Goal: Information Seeking & Learning: Understand process/instructions

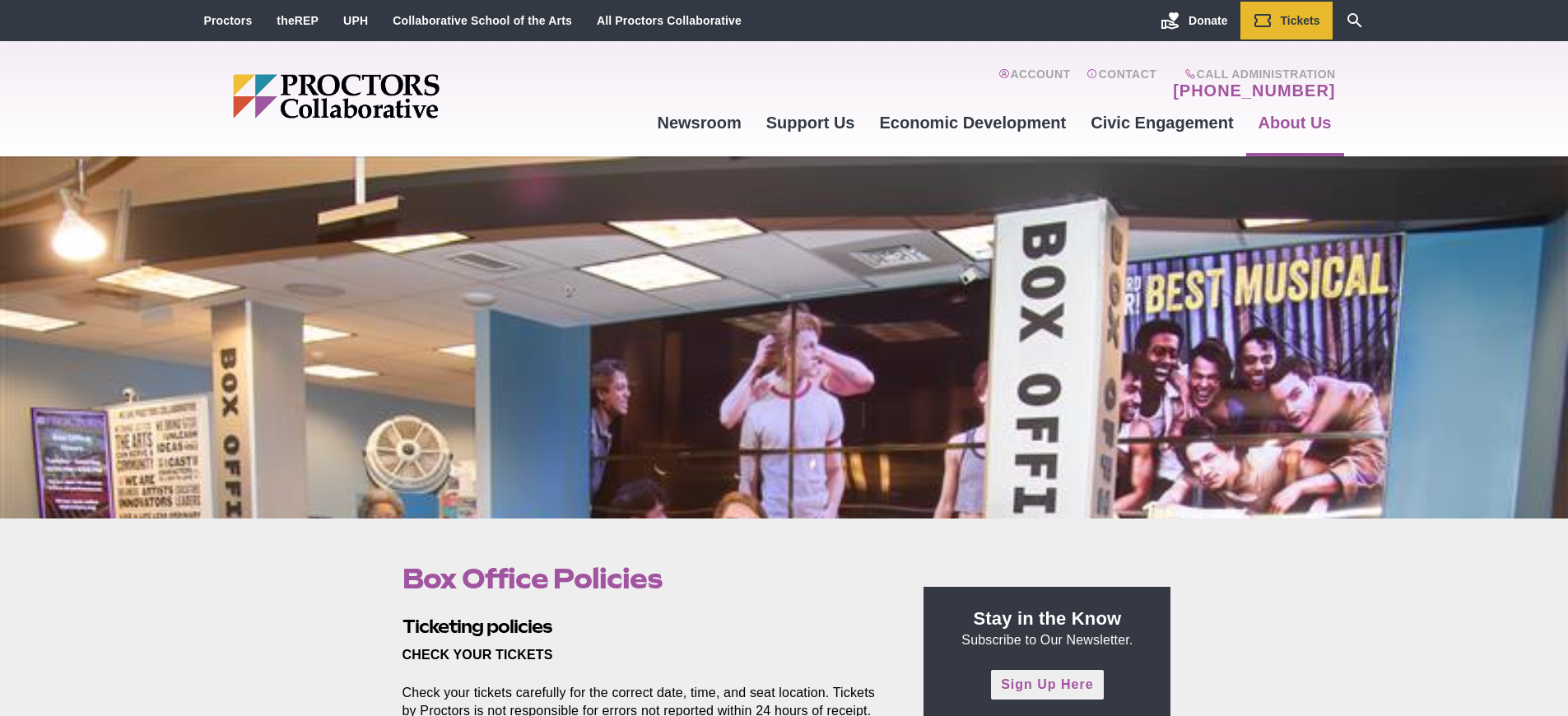
click at [1047, 685] on link "Sign Up Here" at bounding box center [1047, 685] width 112 height 29
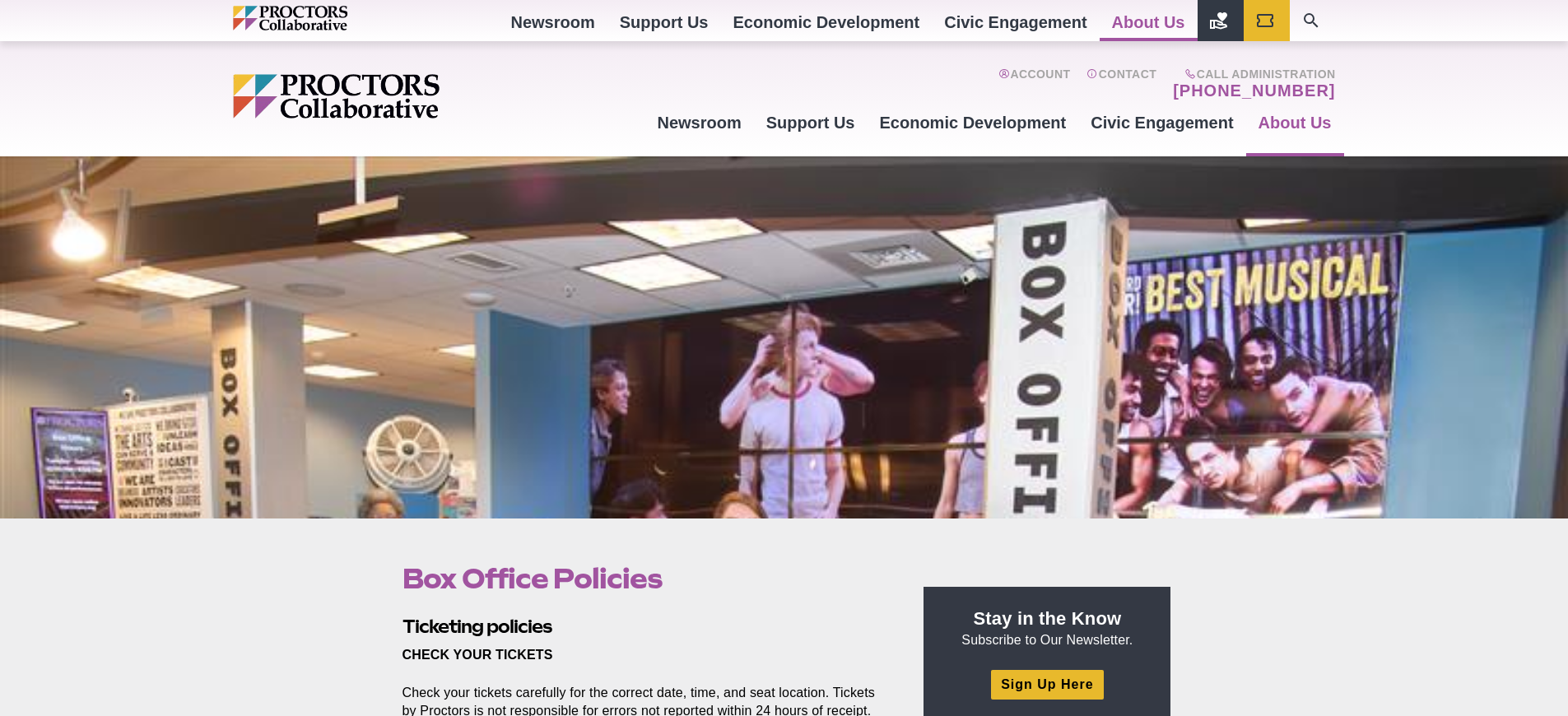
scroll to position [785, 0]
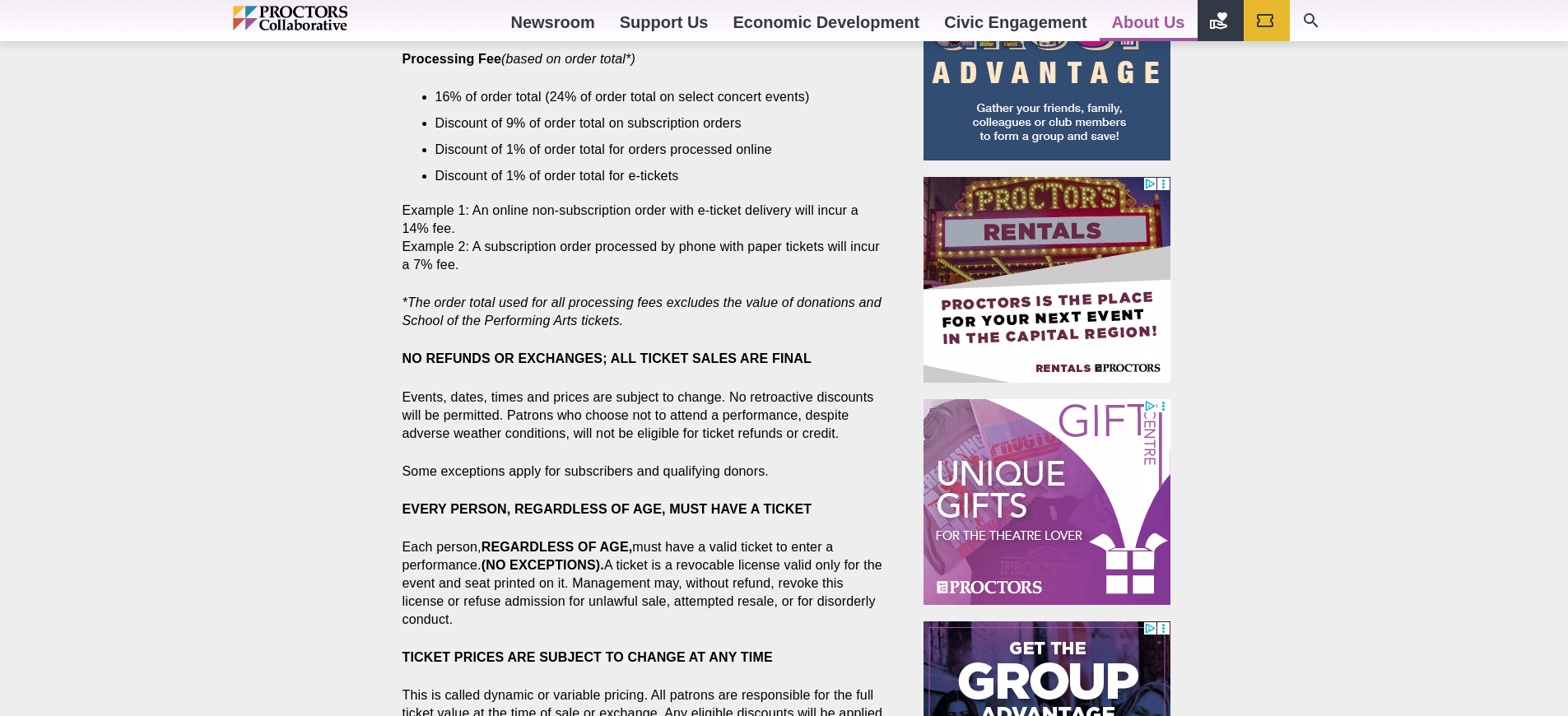
click at [606, 358] on strong "NO REFUNDS OR EXCHANGES; ALL TICKET SALES ARE FINAL" at bounding box center [607, 358] width 409 height 14
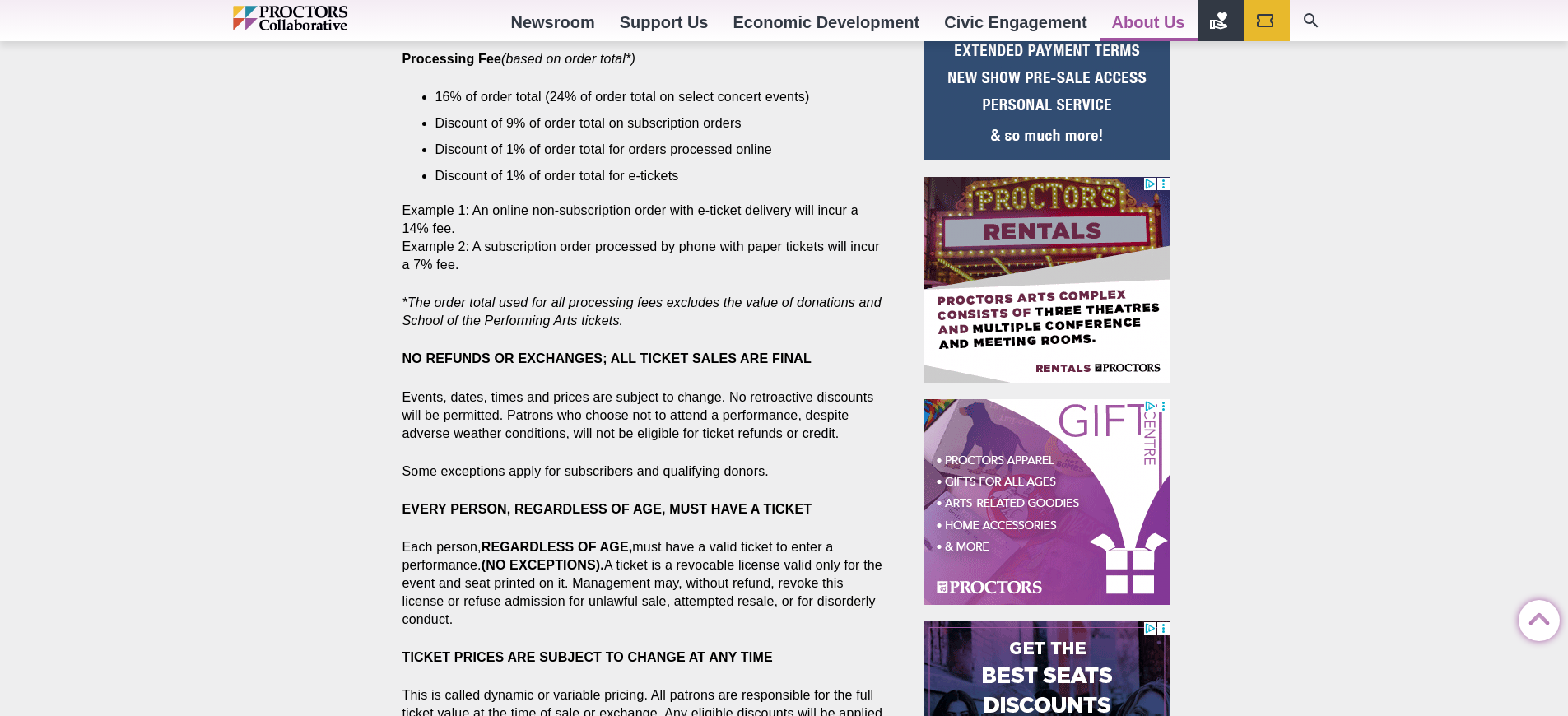
click at [606, 358] on strong "NO REFUNDS OR EXCHANGES; ALL TICKET SALES ARE FINAL" at bounding box center [607, 358] width 409 height 14
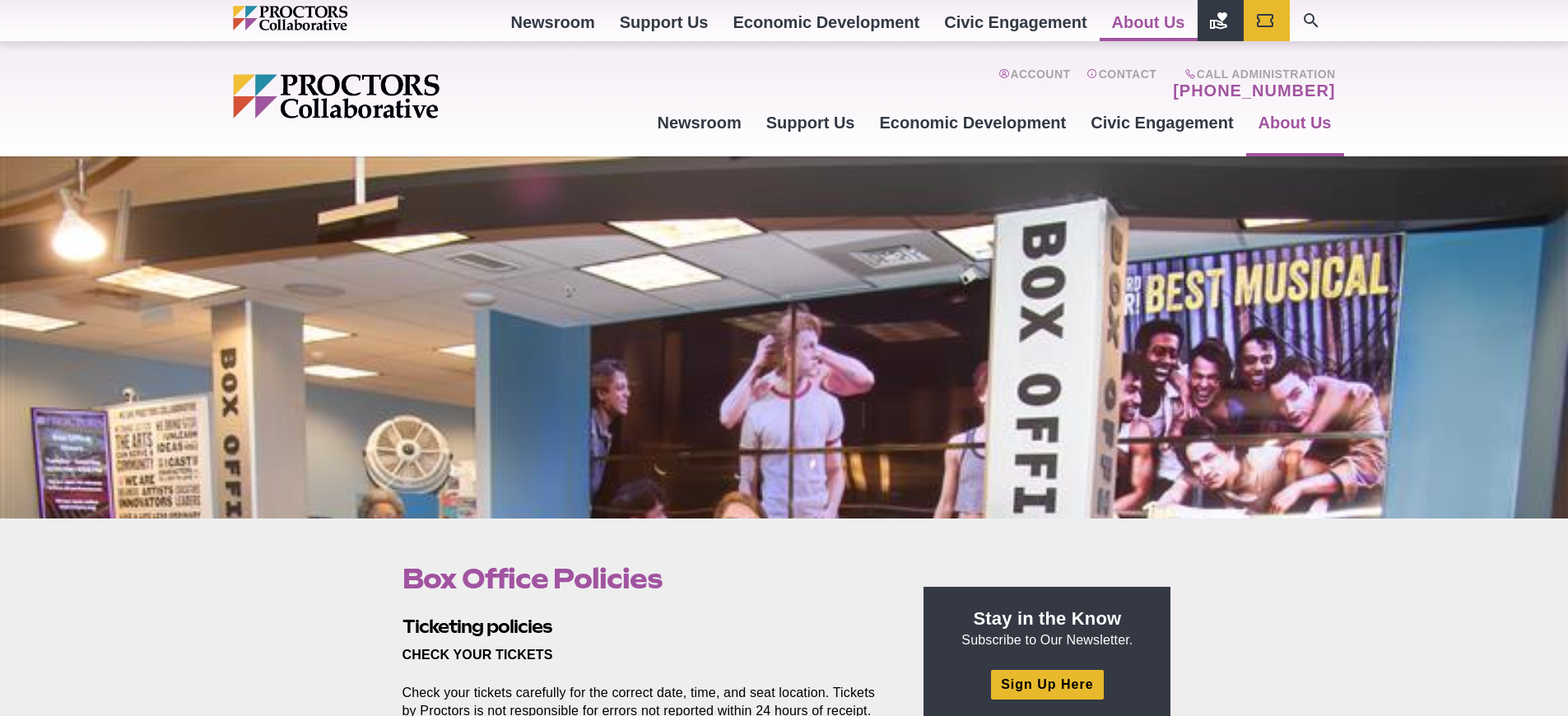
scroll to position [897, 0]
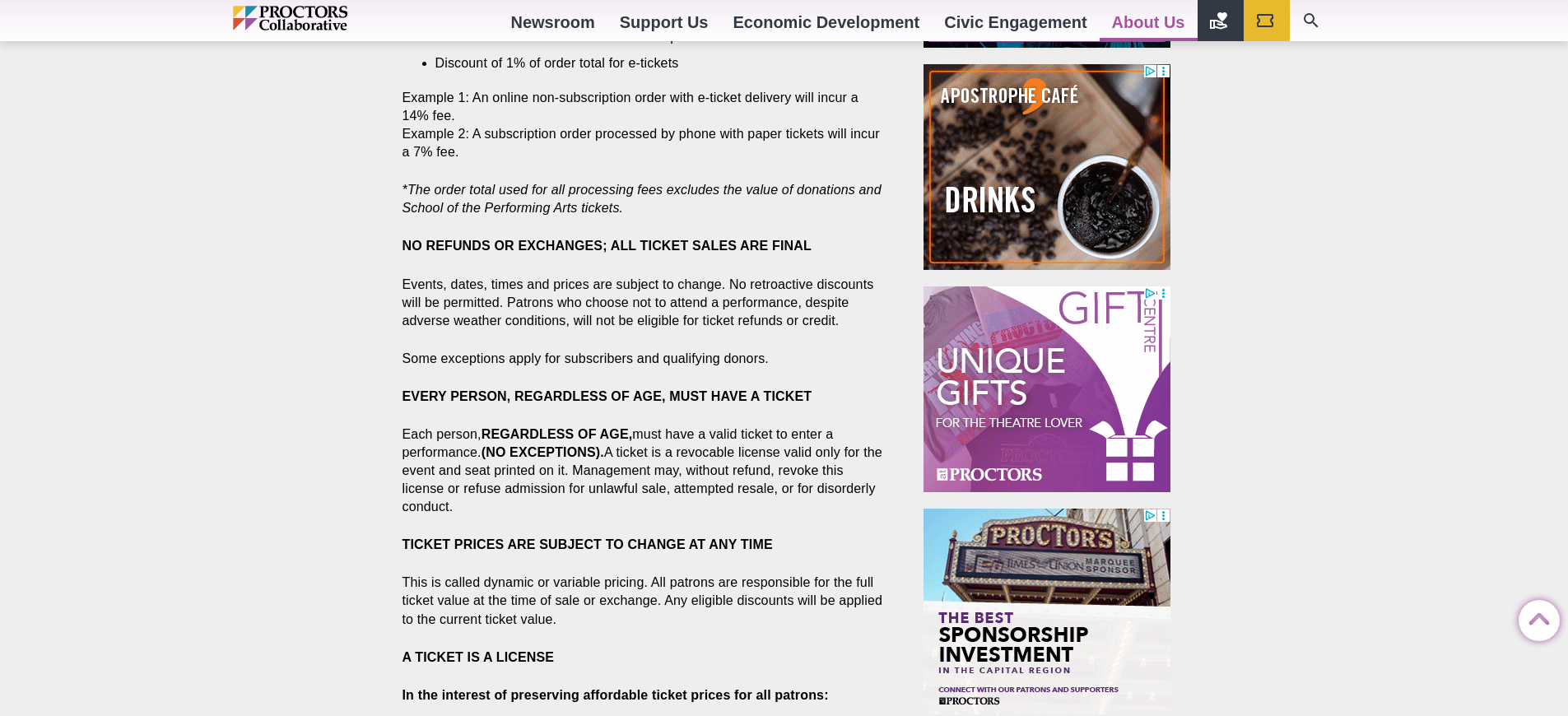
click at [606, 245] on strong "NO REFUNDS OR EXCHANGES; ALL TICKET SALES ARE FINAL" at bounding box center [607, 245] width 409 height 14
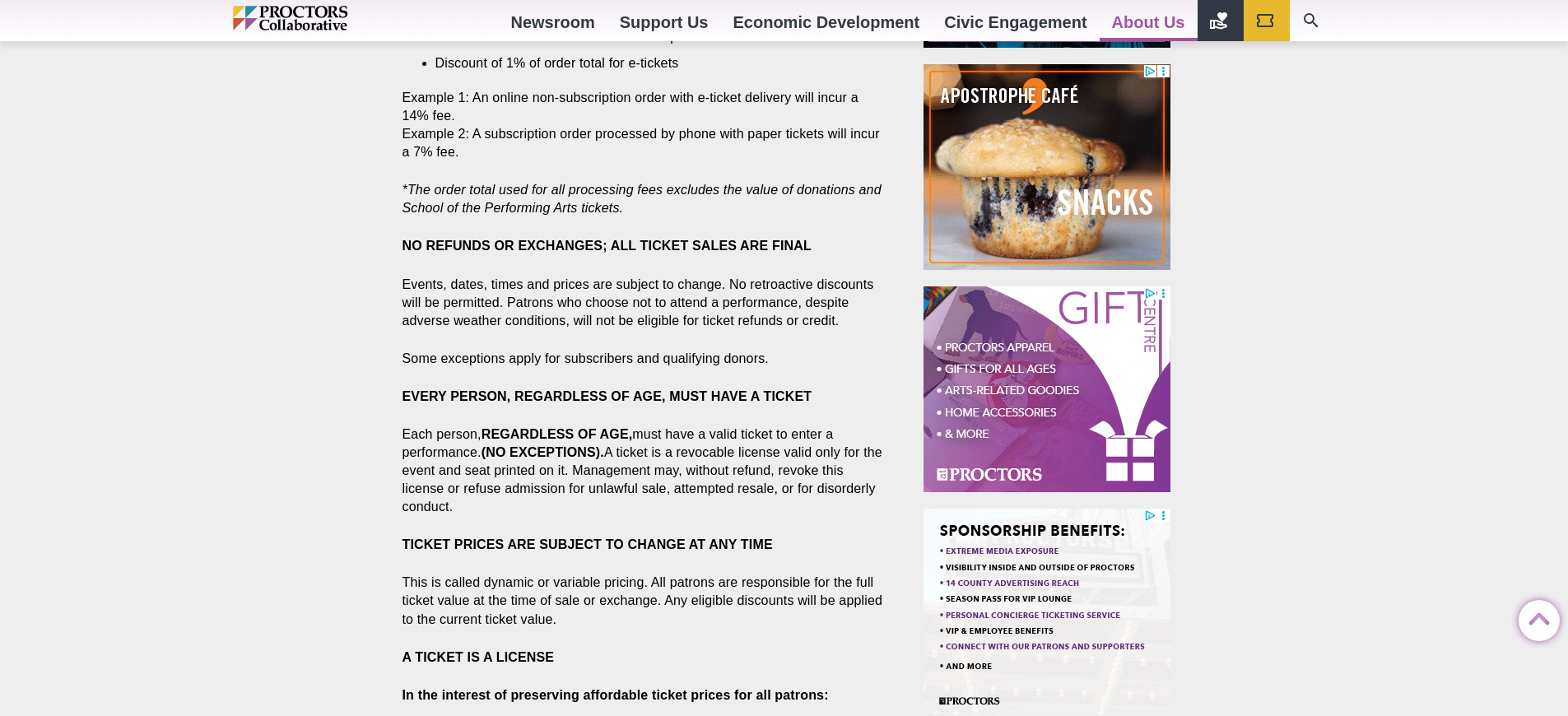
click at [606, 245] on strong "NO REFUNDS OR EXCHANGES; ALL TICKET SALES ARE FINAL" at bounding box center [607, 245] width 409 height 14
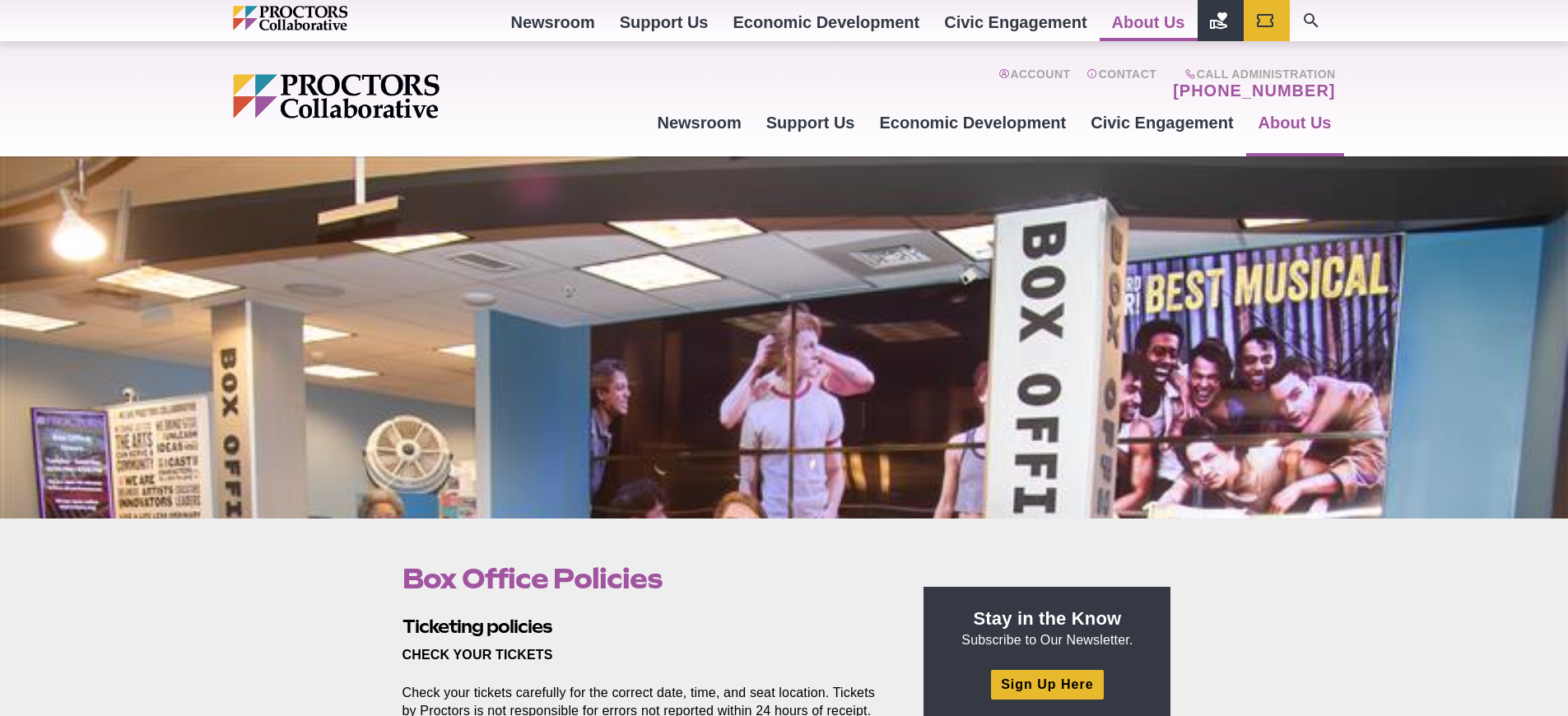
scroll to position [785, 0]
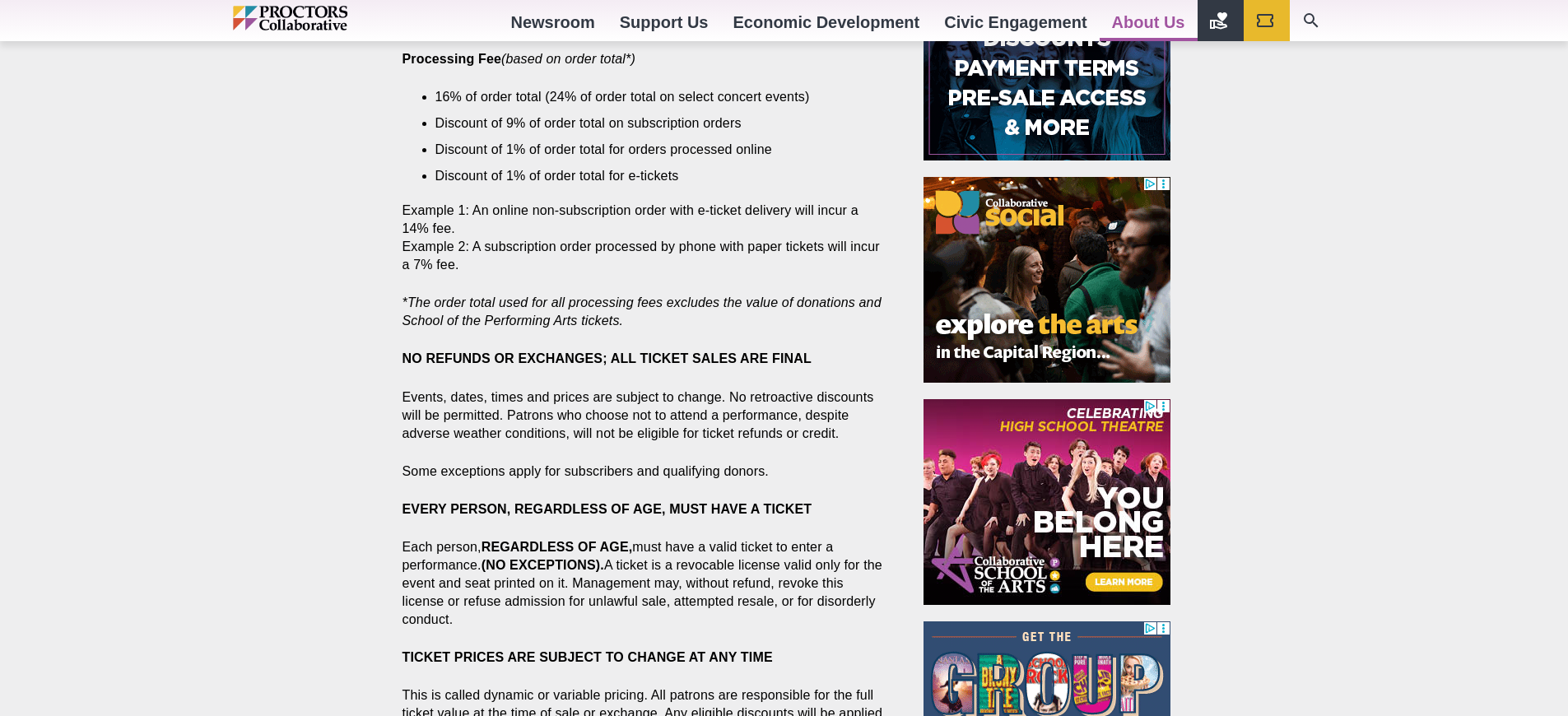
click at [606, 358] on strong "NO REFUNDS OR EXCHANGES; ALL TICKET SALES ARE FINAL" at bounding box center [607, 358] width 409 height 14
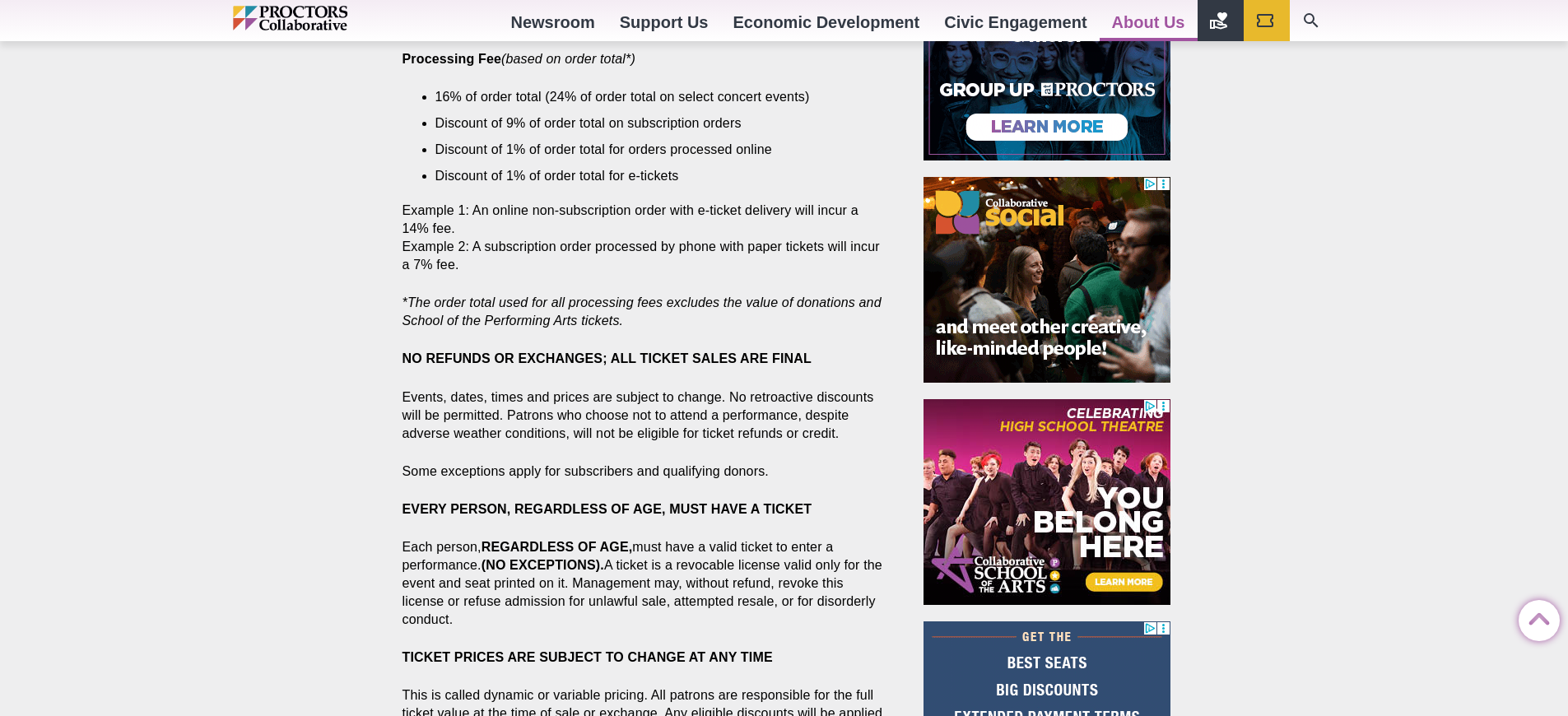
click at [606, 358] on strong "NO REFUNDS OR EXCHANGES; ALL TICKET SALES ARE FINAL" at bounding box center [607, 358] width 409 height 14
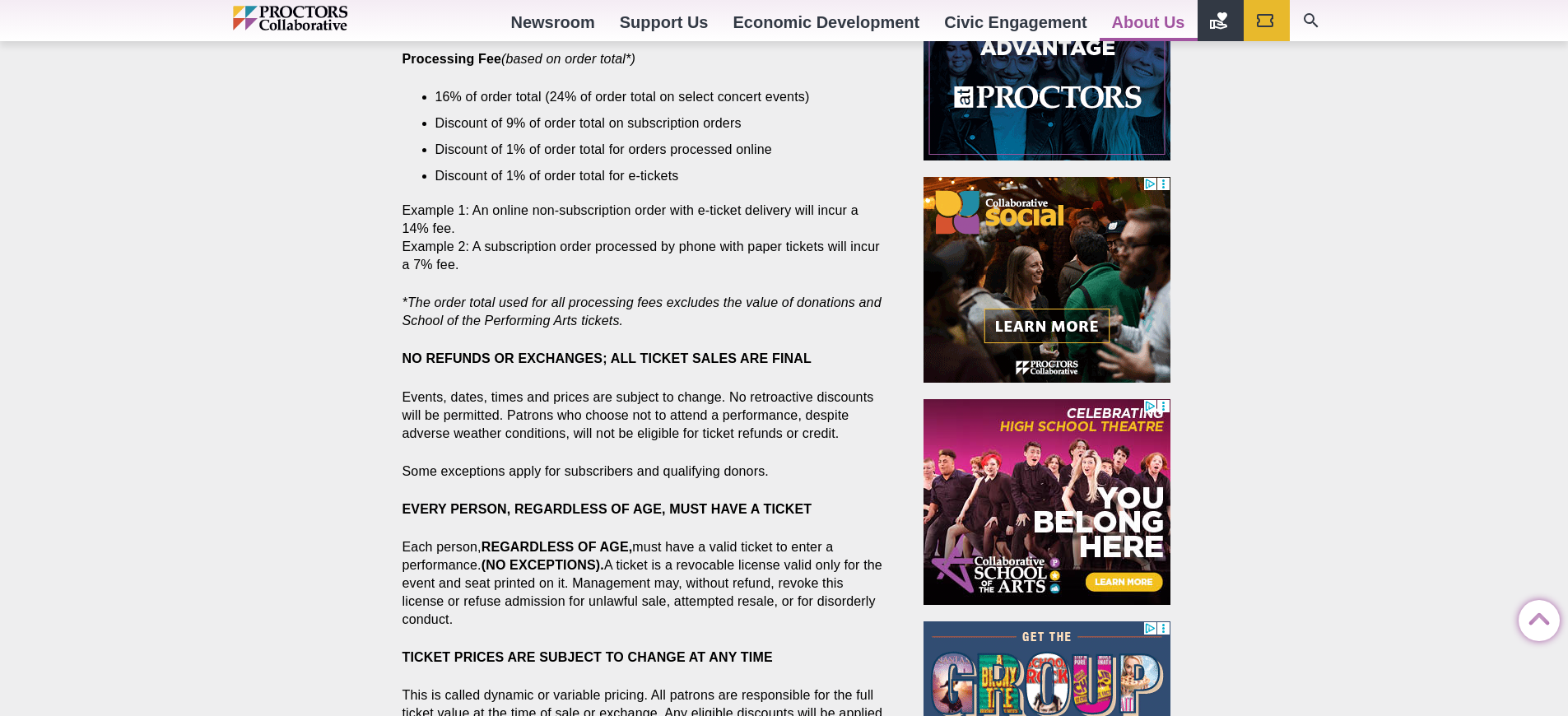
click at [644, 471] on p "Some exceptions apply for subscribers and qualifying donors." at bounding box center [644, 472] width 484 height 18
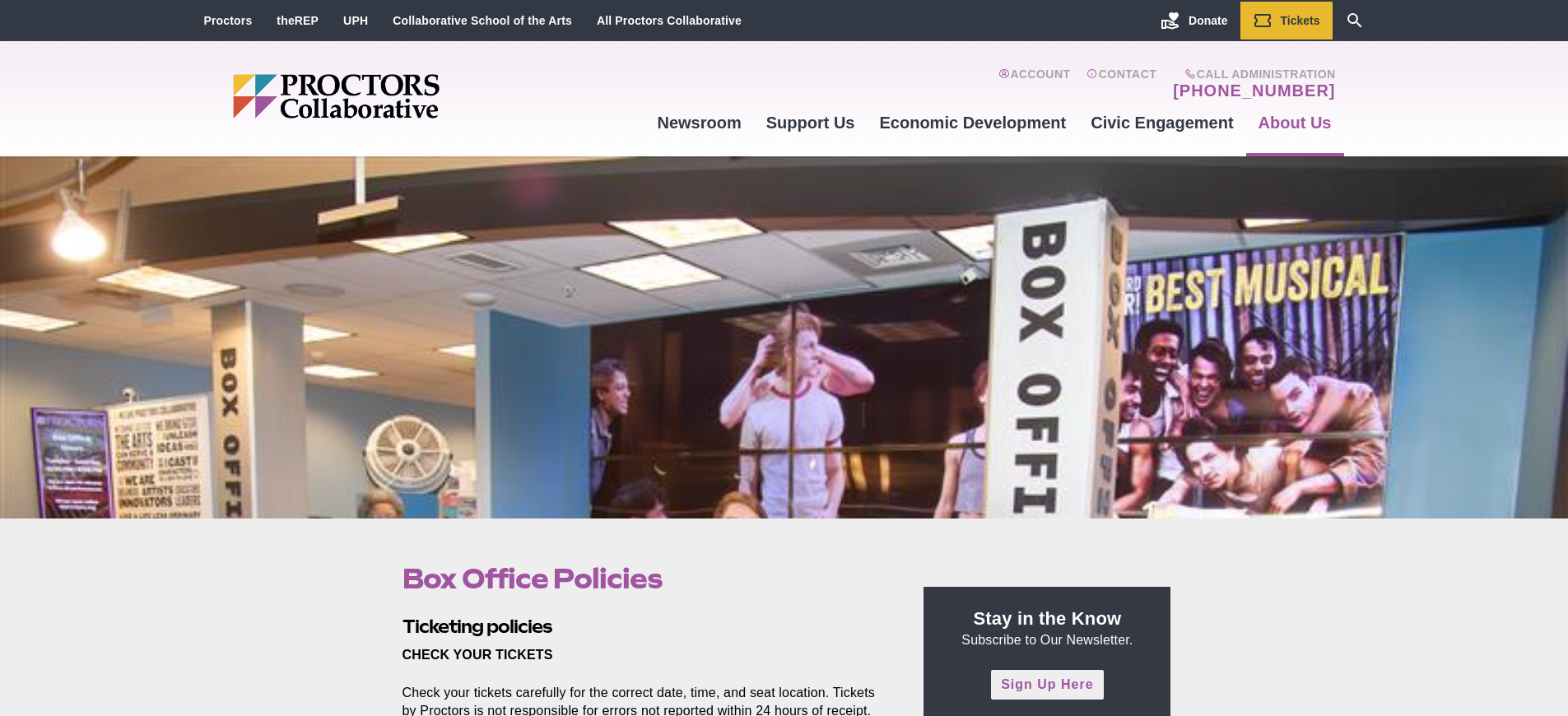
click at [1047, 685] on link "Sign Up Here" at bounding box center [1047, 685] width 112 height 29
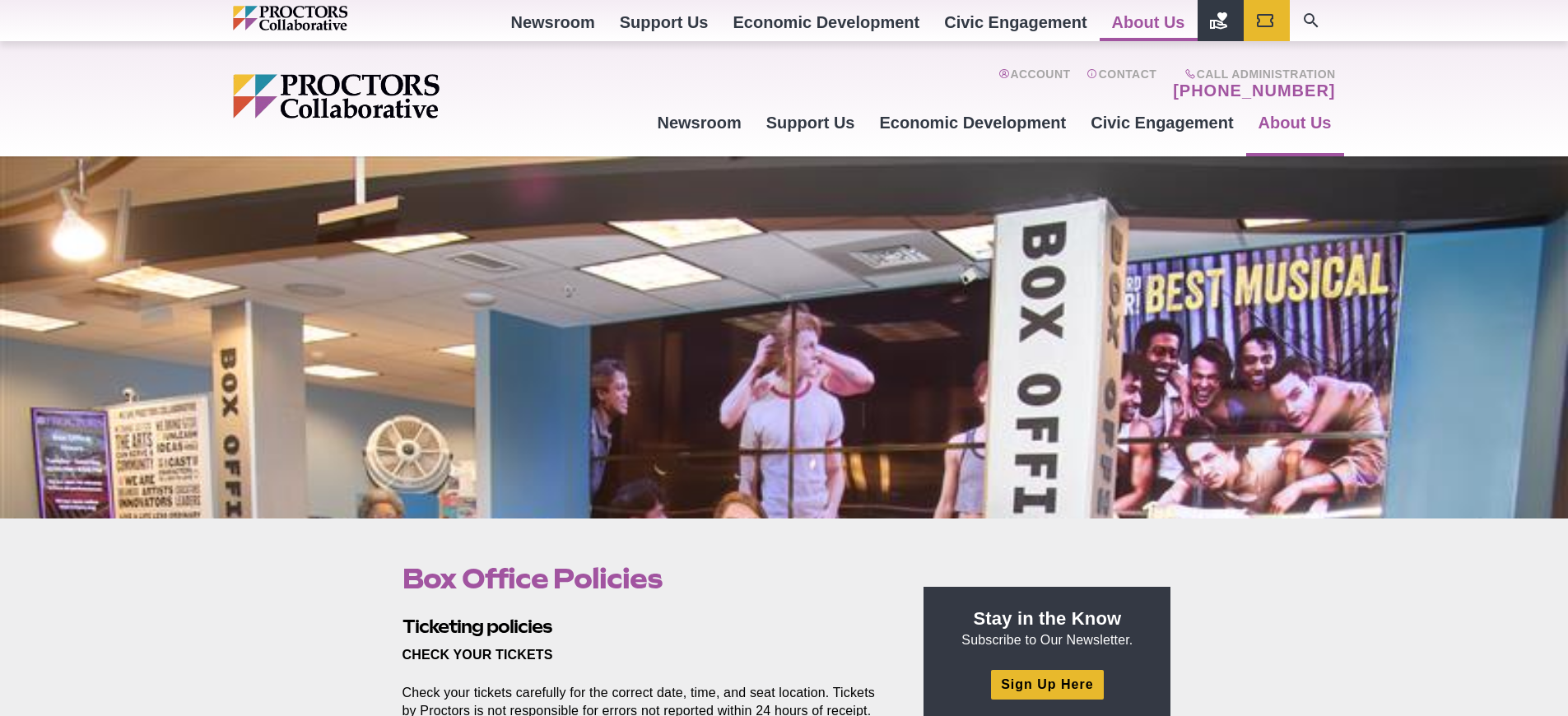
scroll to position [897, 0]
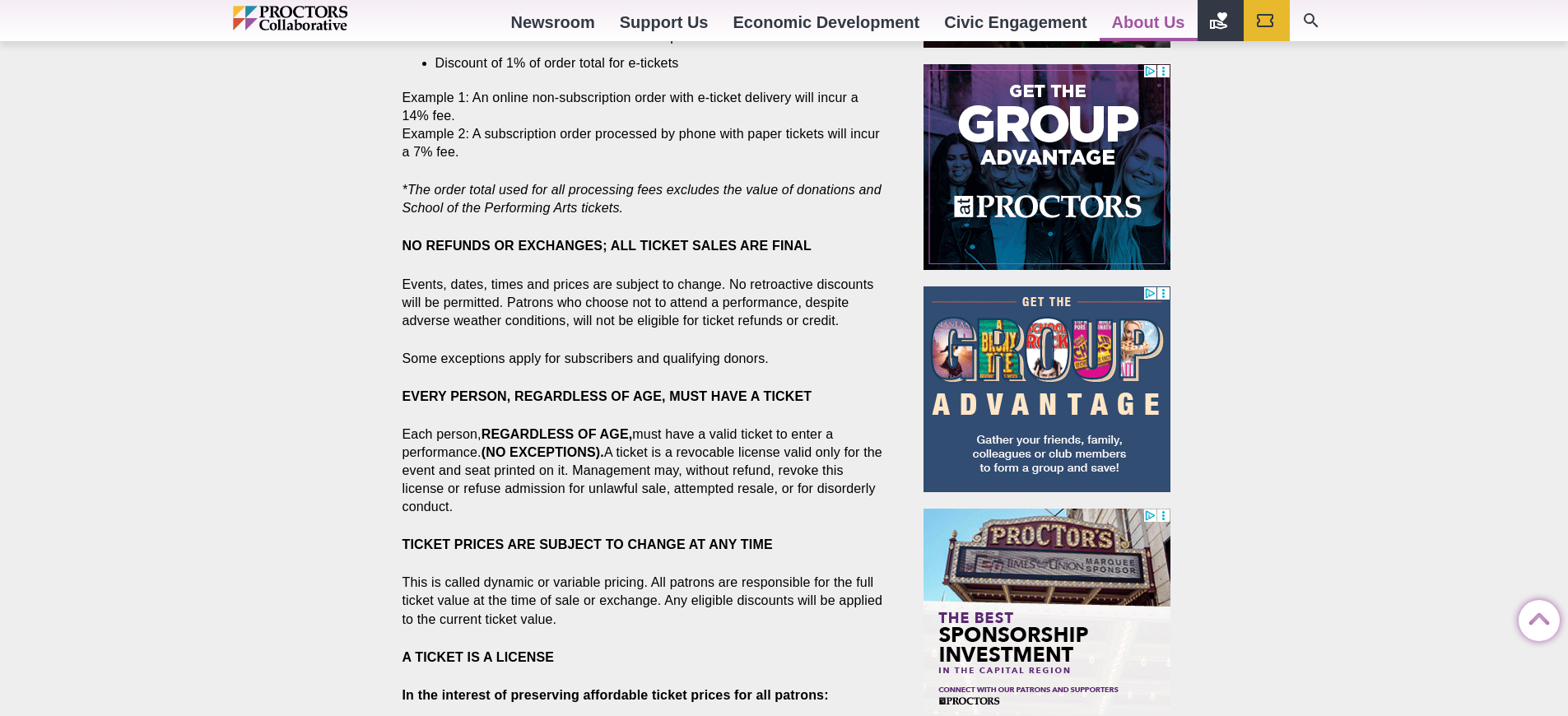
click at [606, 245] on strong "NO REFUNDS OR EXCHANGES; ALL TICKET SALES ARE FINAL" at bounding box center [607, 245] width 409 height 14
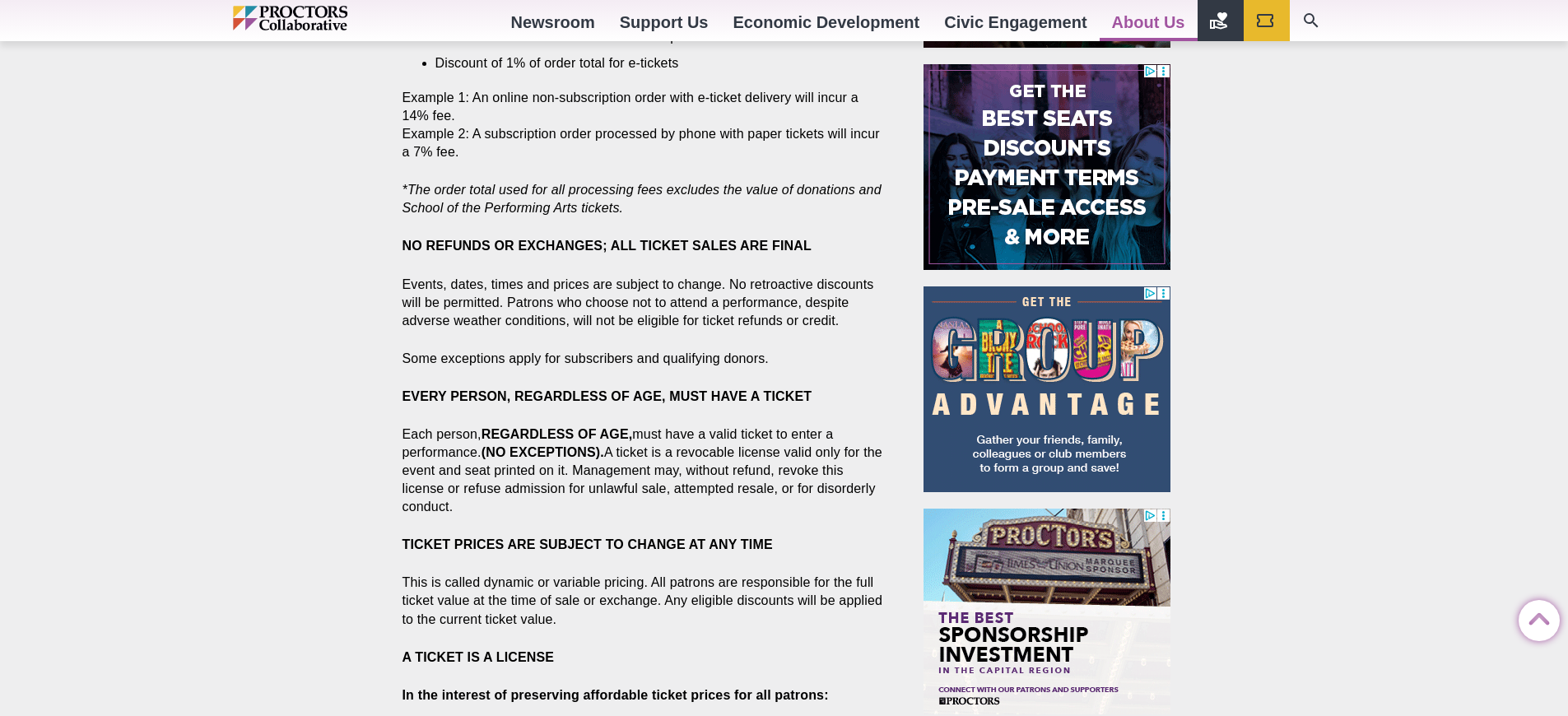
click at [606, 245] on strong "NO REFUNDS OR EXCHANGES; ALL TICKET SALES ARE FINAL" at bounding box center [607, 245] width 409 height 14
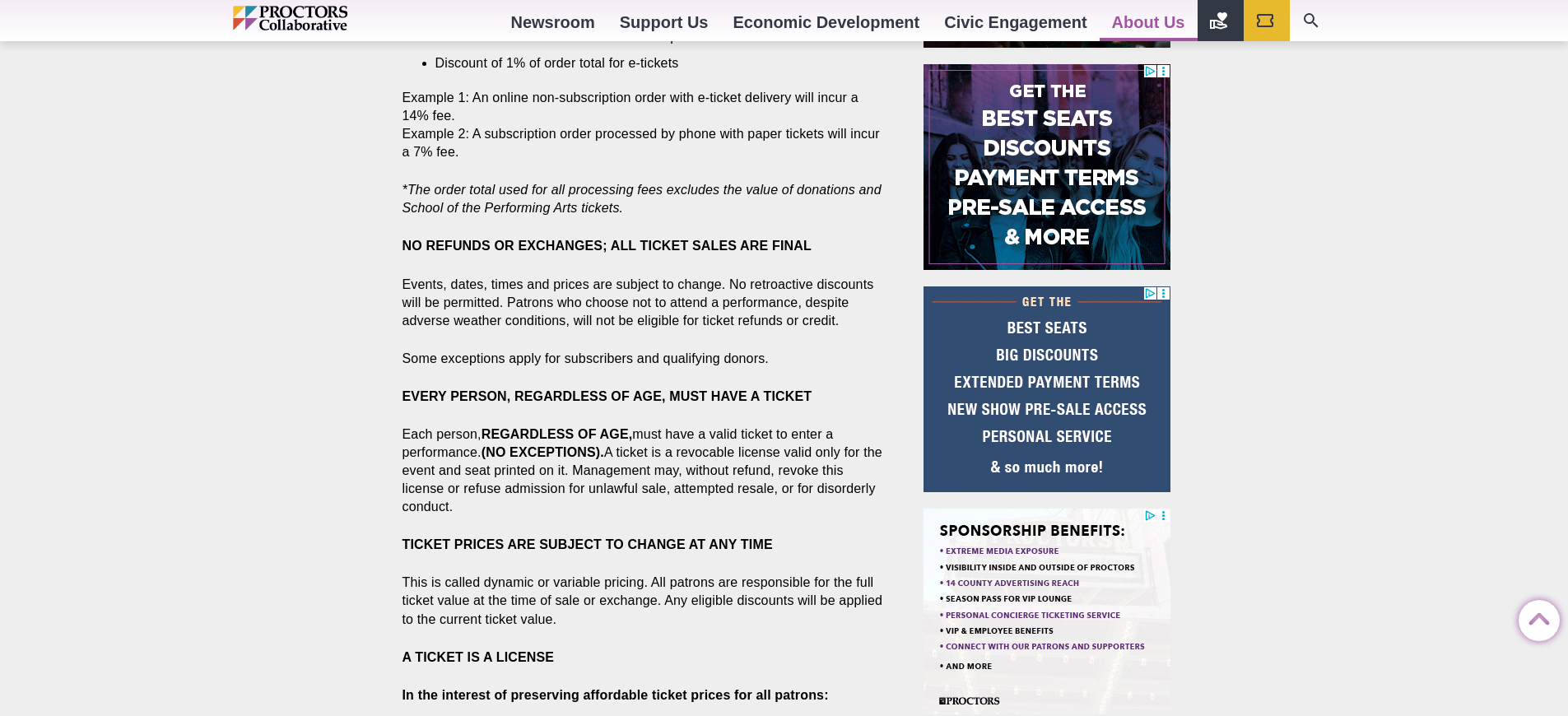
click at [644, 358] on p "Some exceptions apply for subscribers and qualifying donors." at bounding box center [644, 359] width 484 height 18
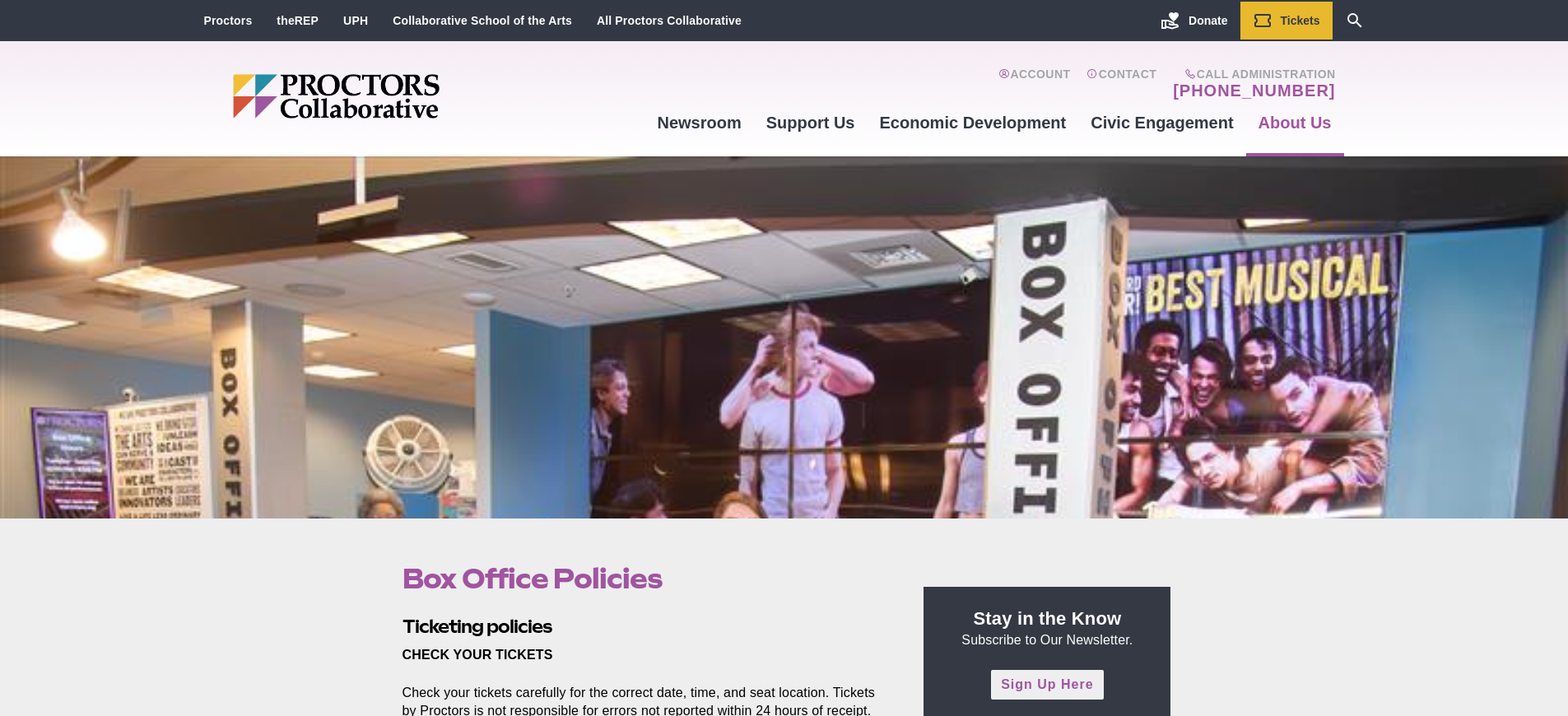
click at [1047, 685] on link "Sign Up Here" at bounding box center [1047, 685] width 112 height 29
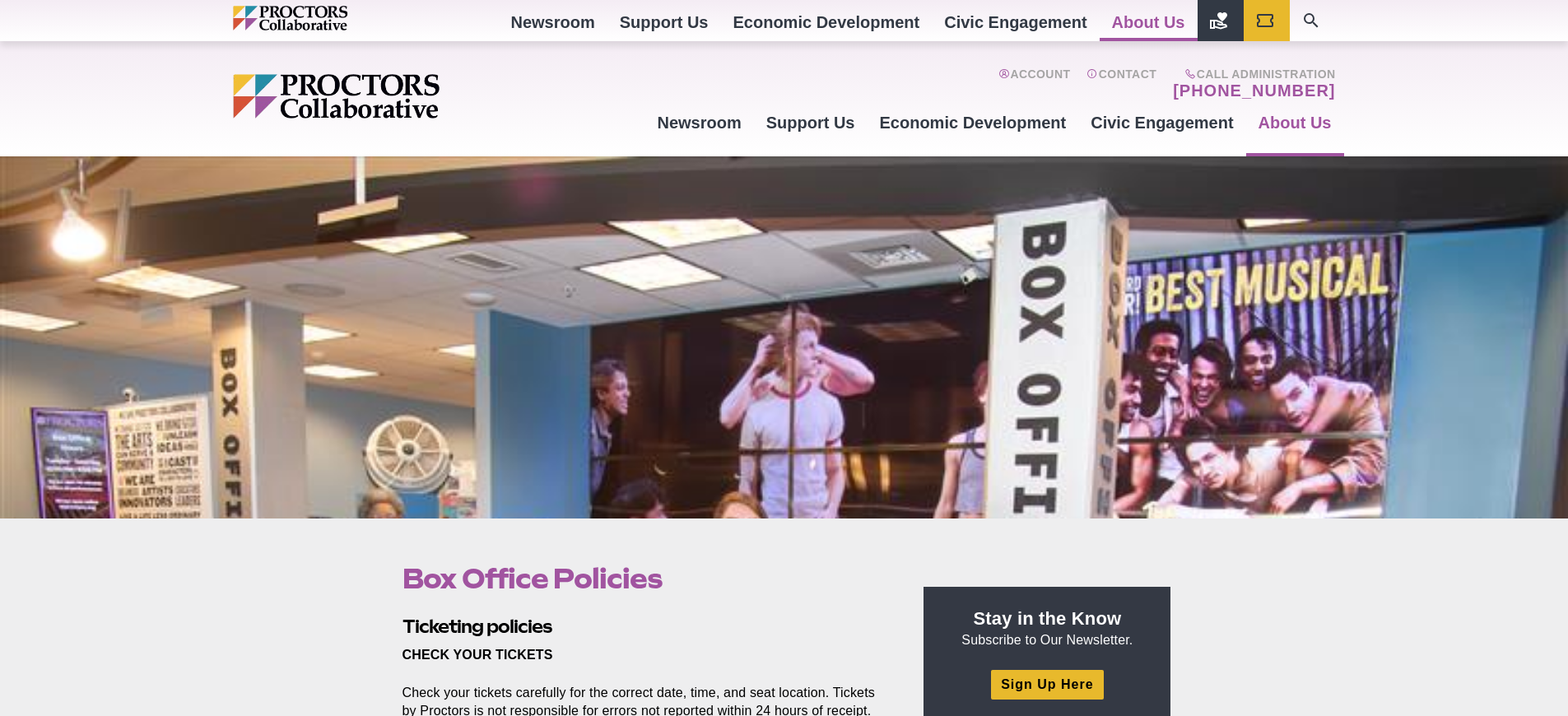
scroll to position [785, 0]
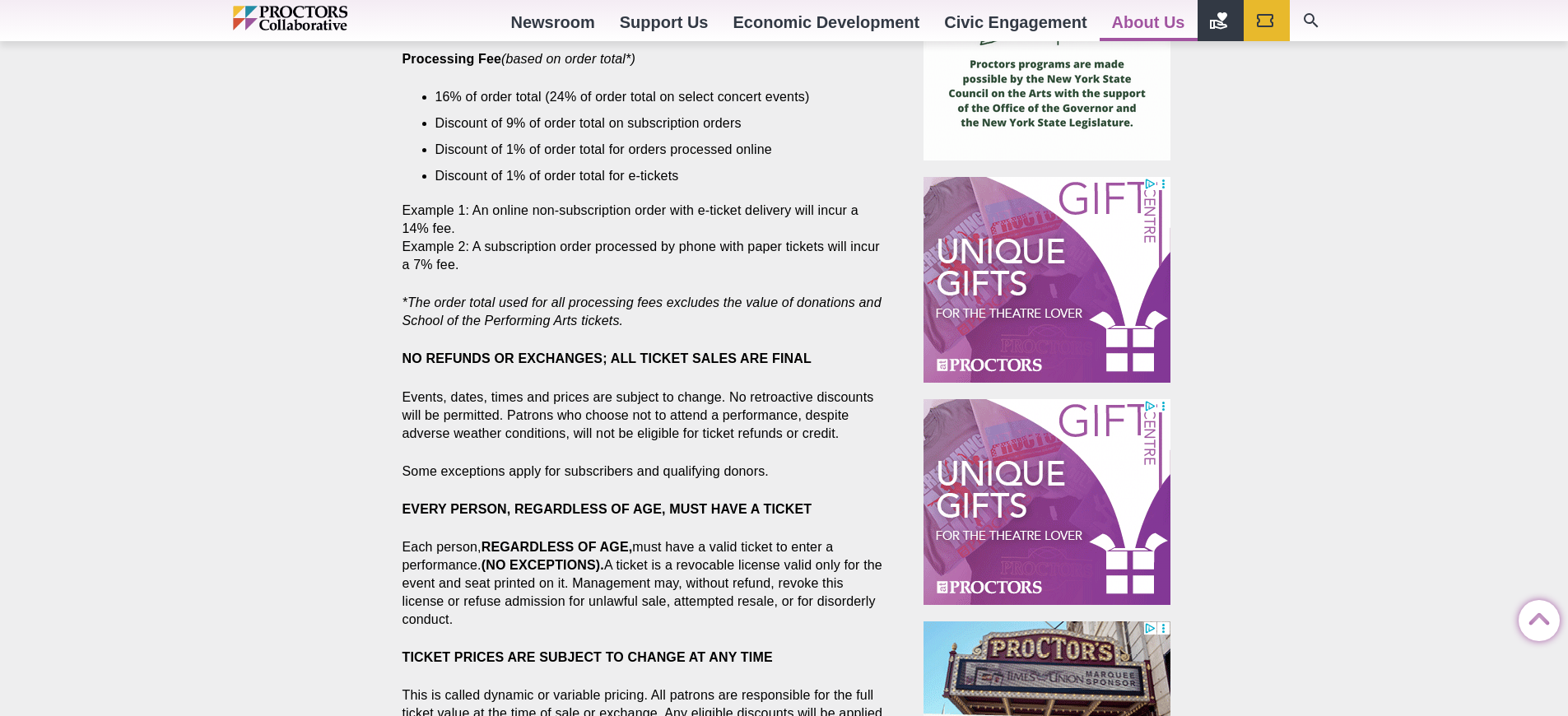
click at [606, 358] on strong "NO REFUNDS OR EXCHANGES; ALL TICKET SALES ARE FINAL" at bounding box center [607, 358] width 409 height 14
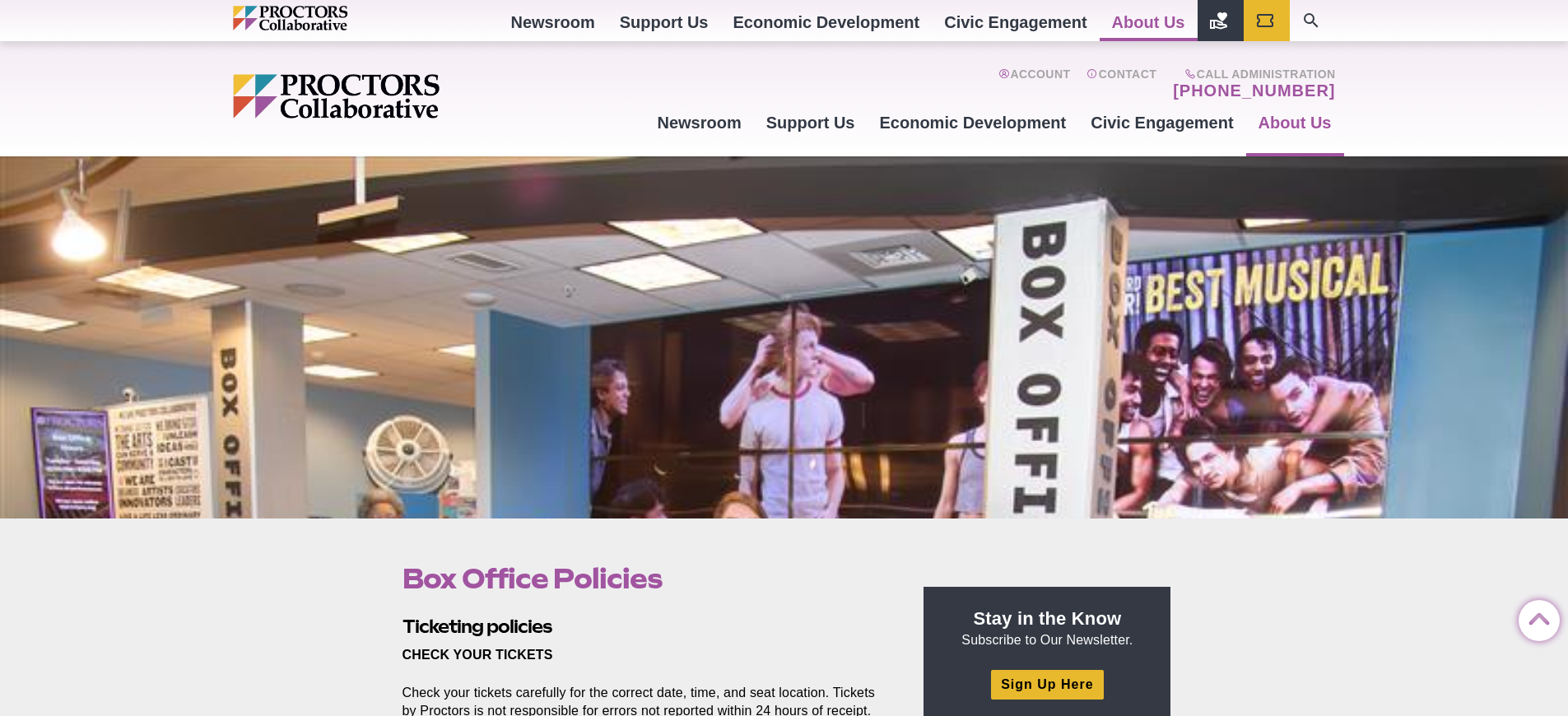
scroll to position [897, 0]
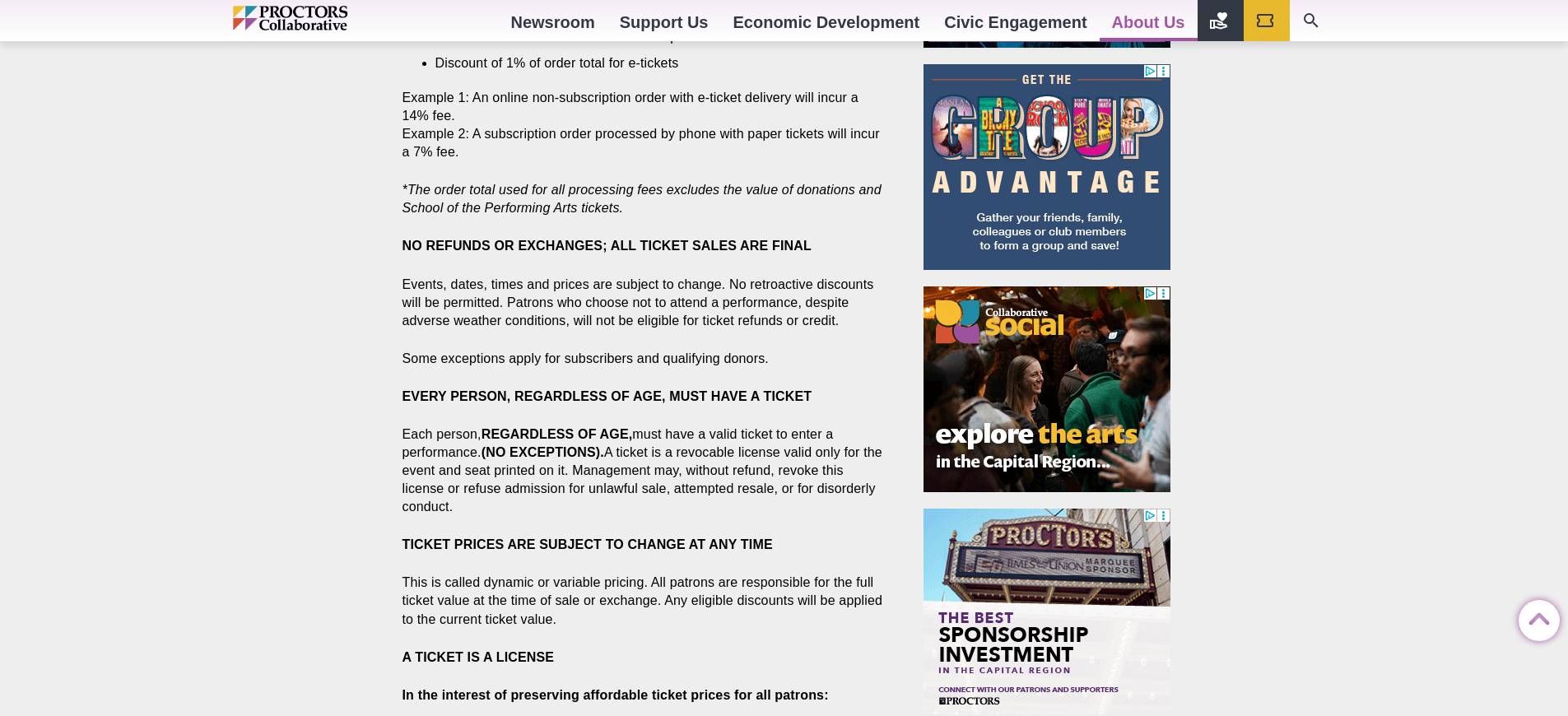
click at [606, 245] on strong "NO REFUNDS OR EXCHANGES; ALL TICKET SALES ARE FINAL" at bounding box center [607, 245] width 409 height 14
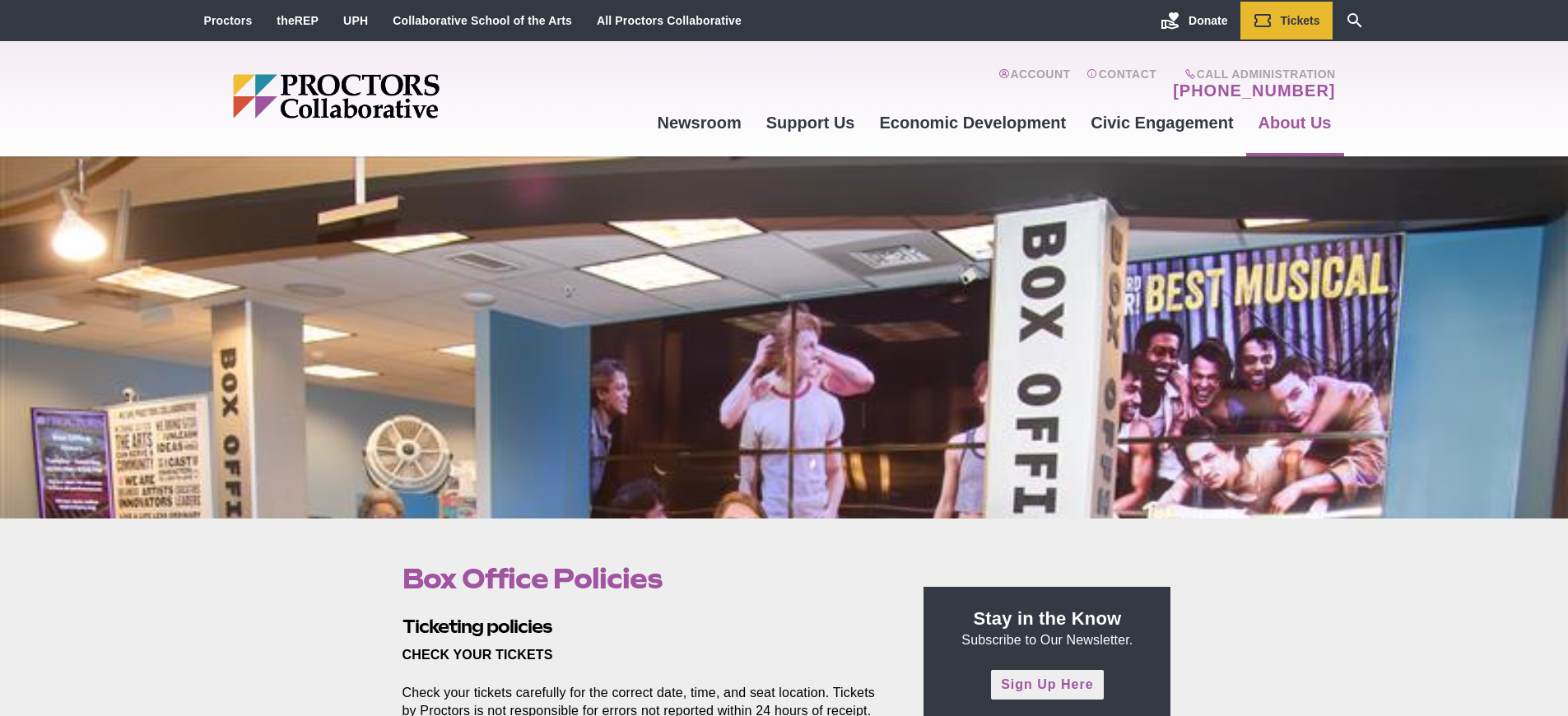
click at [1047, 685] on link "Sign Up Here" at bounding box center [1047, 685] width 112 height 29
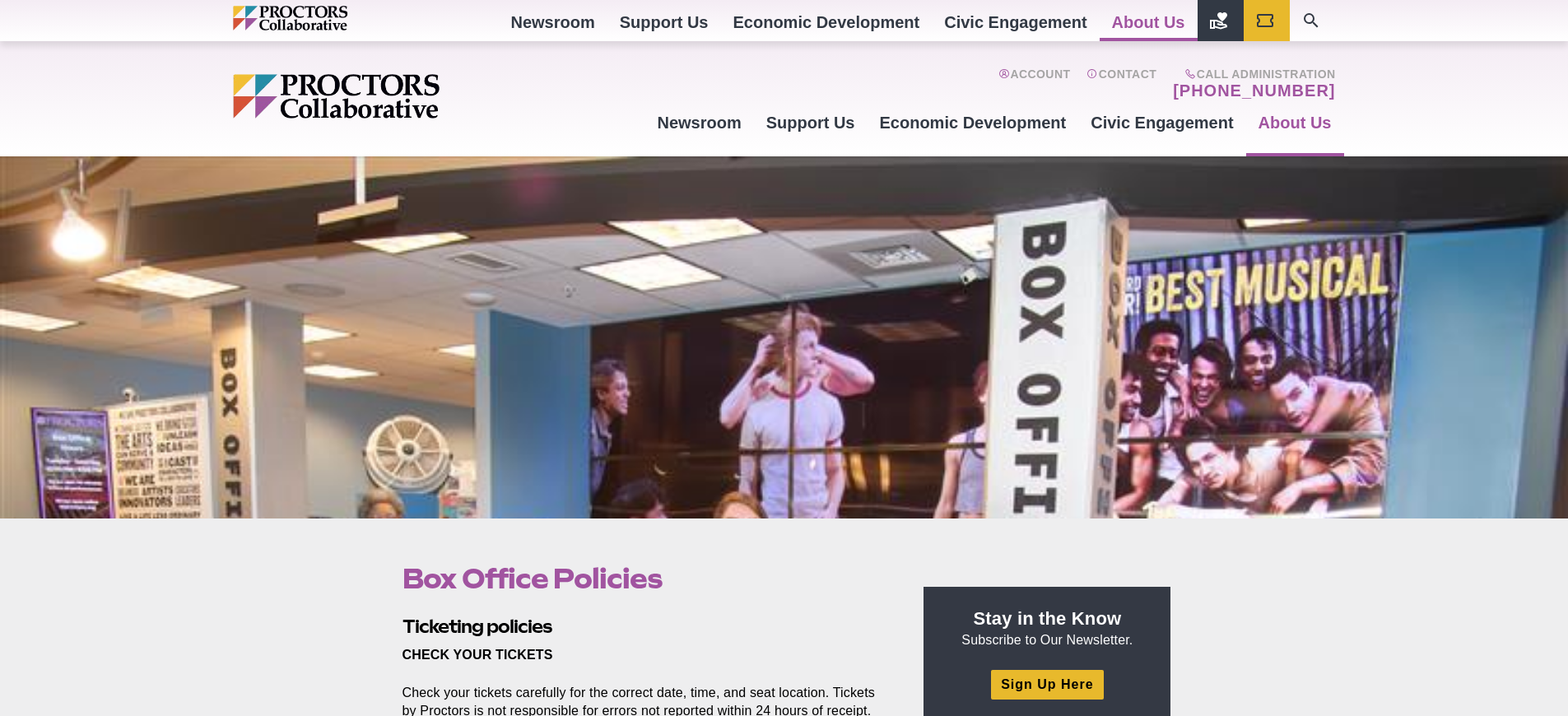
scroll to position [785, 0]
